Goal: Task Accomplishment & Management: Manage account settings

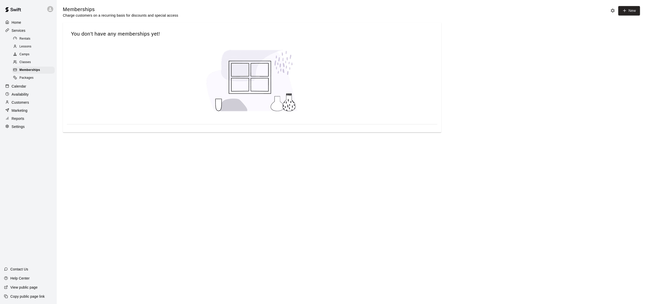
click at [18, 21] on p "Home" at bounding box center [17, 22] width 10 height 5
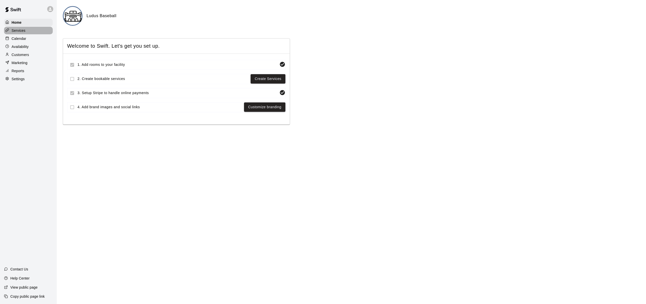
click at [24, 31] on p "Services" at bounding box center [19, 30] width 14 height 5
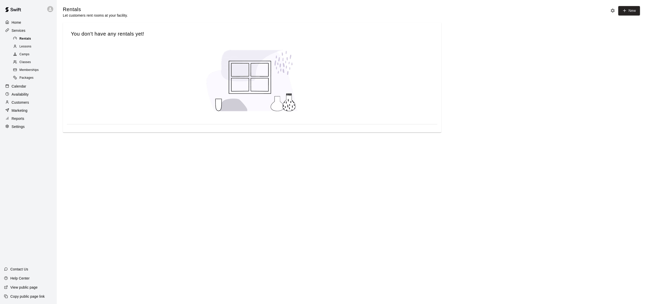
click at [23, 38] on span "Rentals" at bounding box center [25, 38] width 12 height 5
click at [25, 45] on span "Lessons" at bounding box center [25, 46] width 12 height 5
click at [29, 86] on div "Calendar" at bounding box center [28, 87] width 49 height 8
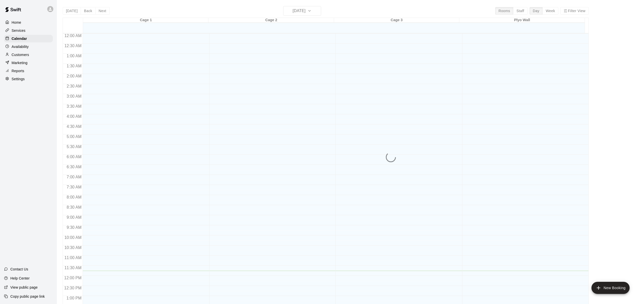
scroll to position [193, 0]
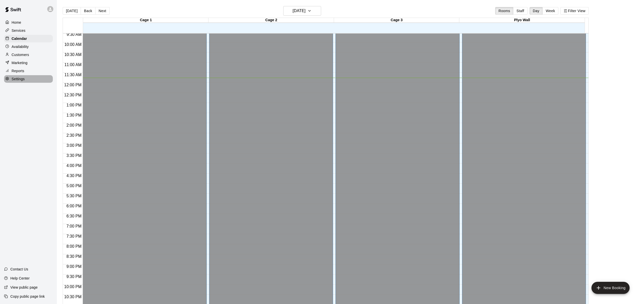
click at [18, 78] on p "Settings" at bounding box center [18, 79] width 13 height 5
select select "**"
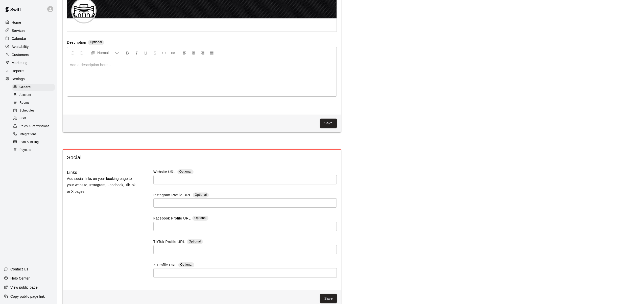
scroll to position [1186, 0]
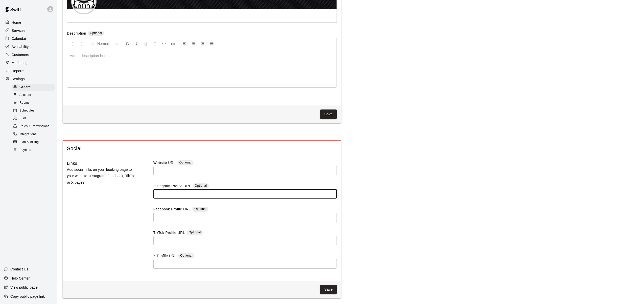
click at [173, 193] on input "text" at bounding box center [244, 193] width 183 height 9
type input "**********"
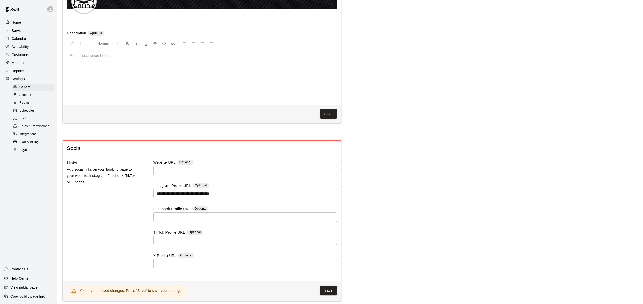
click at [122, 198] on div "Links Add social links on your booking page to your website, Instagram, Faceboo…" at bounding box center [102, 218] width 70 height 117
